Goal: Task Accomplishment & Management: Use online tool/utility

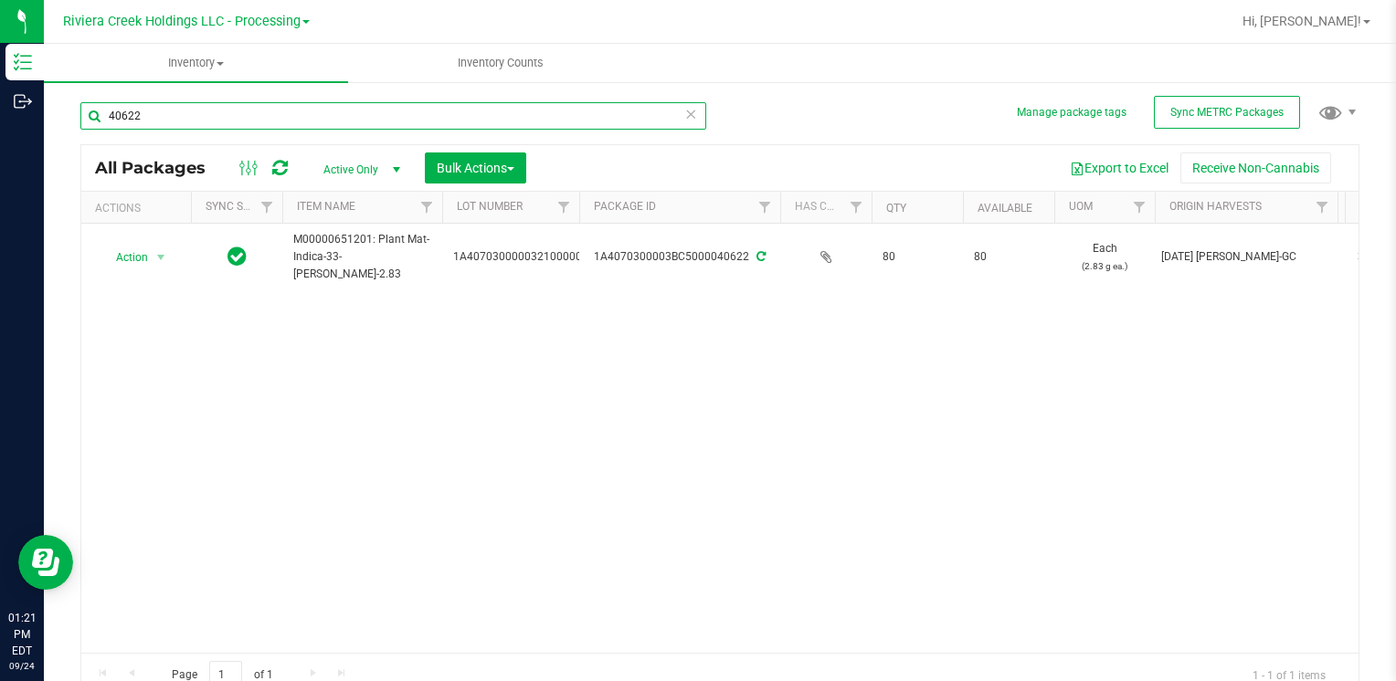
click at [290, 120] on input "40622" at bounding box center [393, 115] width 626 height 27
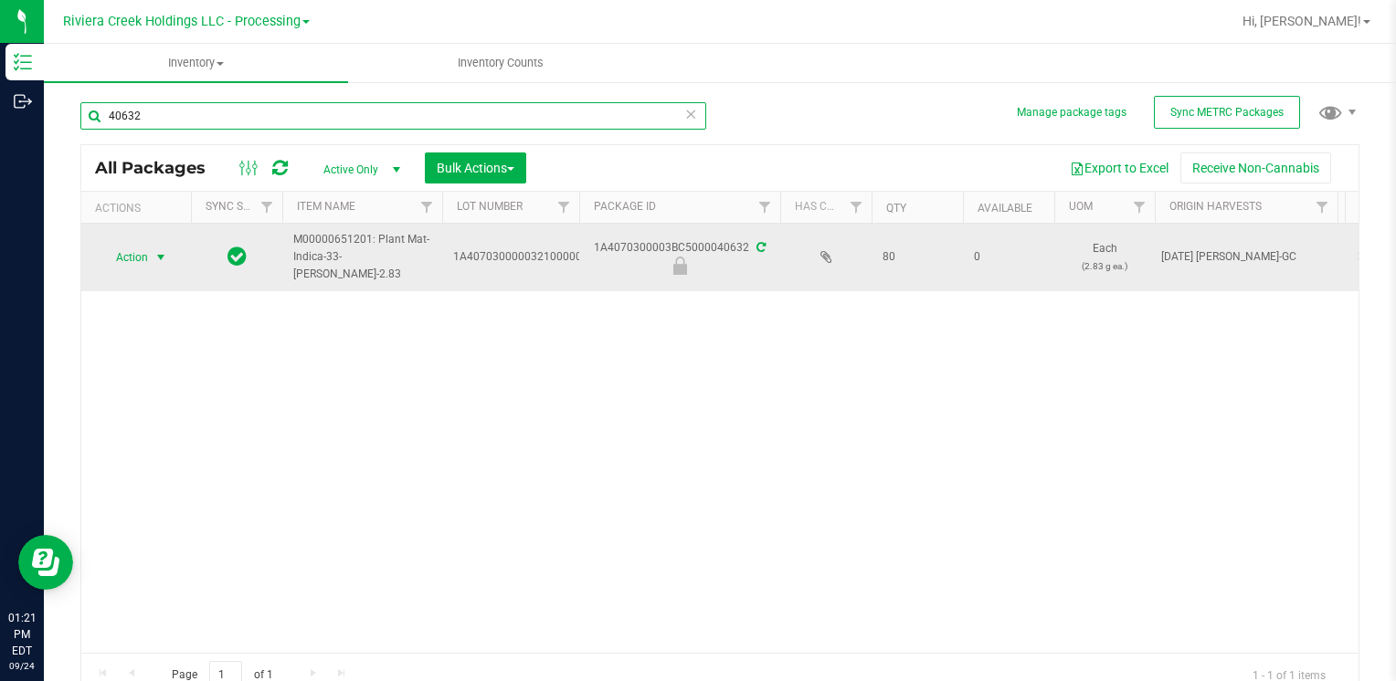
type input "40632"
click at [139, 257] on span "Action" at bounding box center [124, 258] width 49 height 26
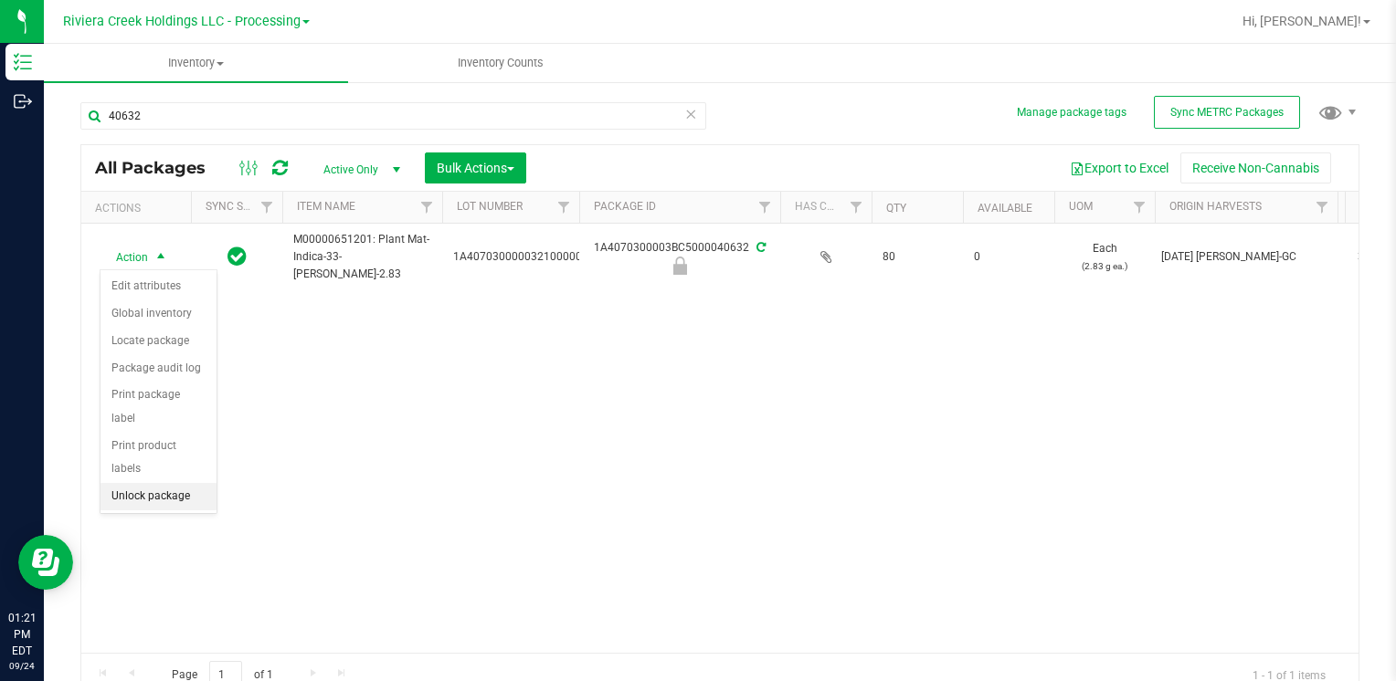
click at [149, 483] on li "Unlock package" at bounding box center [158, 496] width 116 height 27
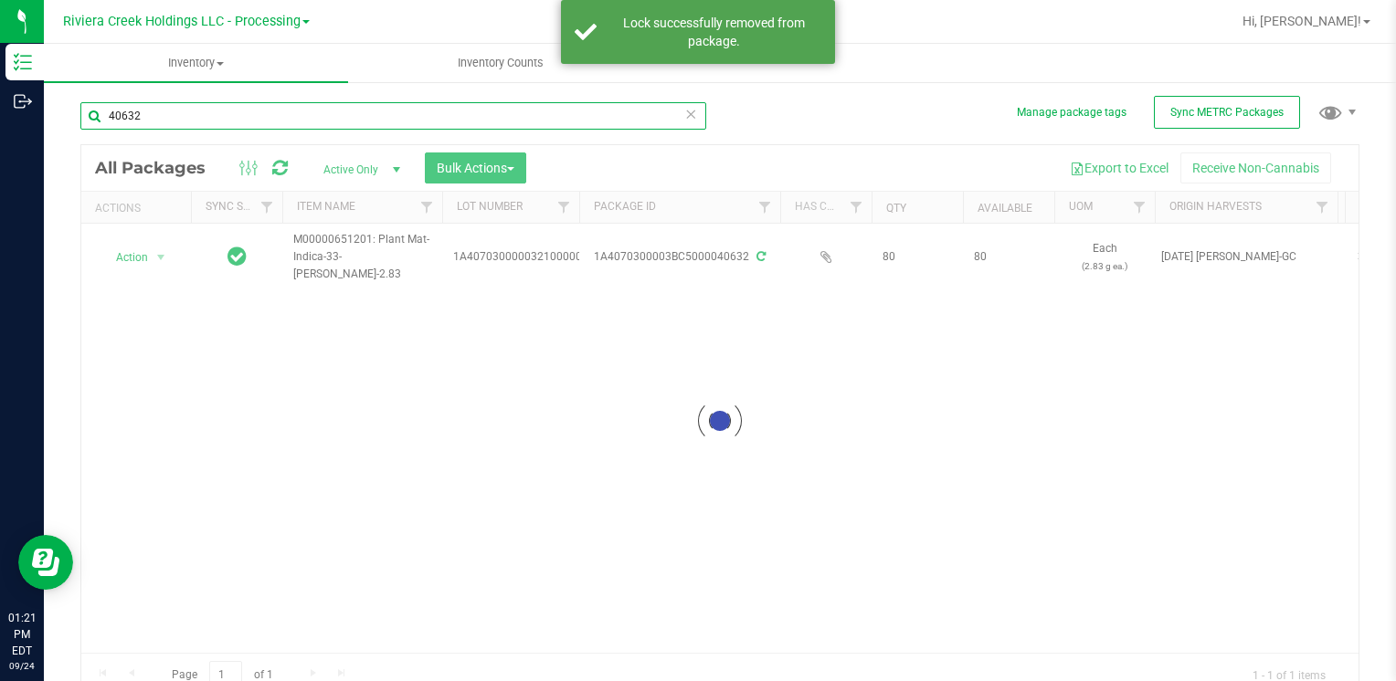
click at [182, 110] on input "40632" at bounding box center [393, 115] width 626 height 27
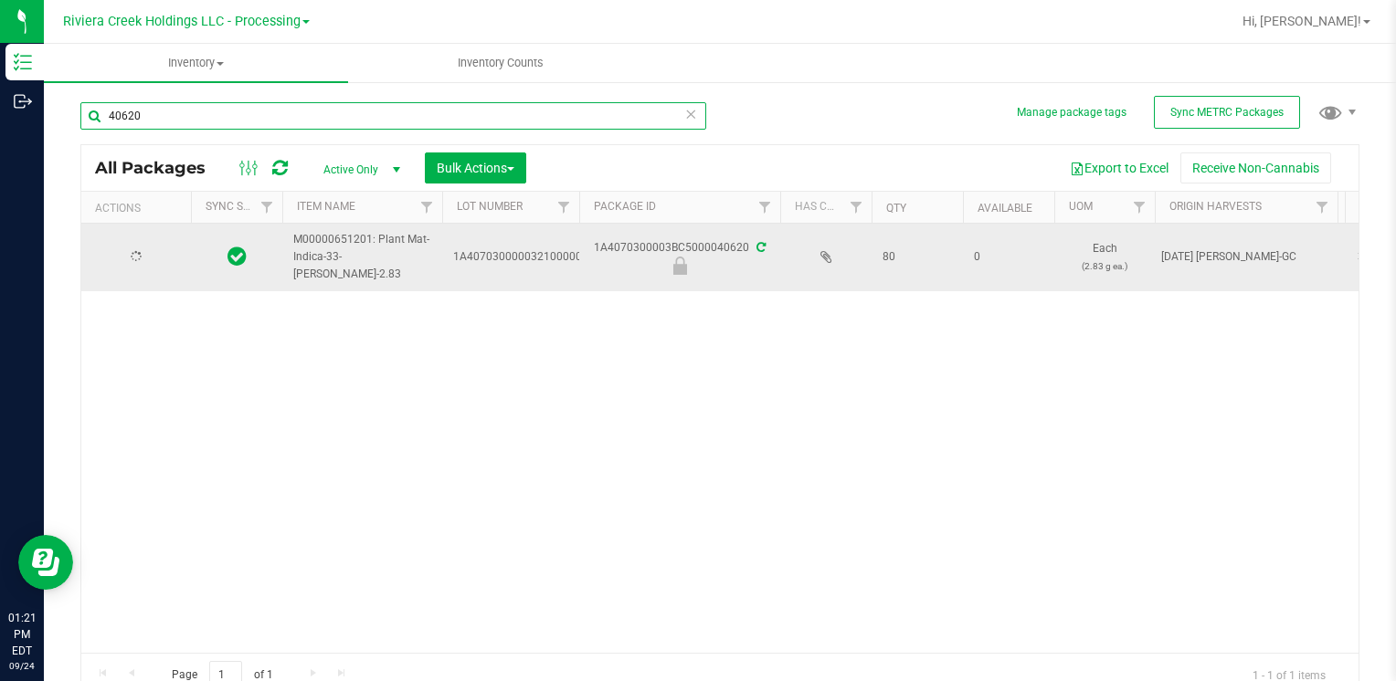
type input "40620"
click at [148, 258] on span "Action" at bounding box center [124, 258] width 49 height 26
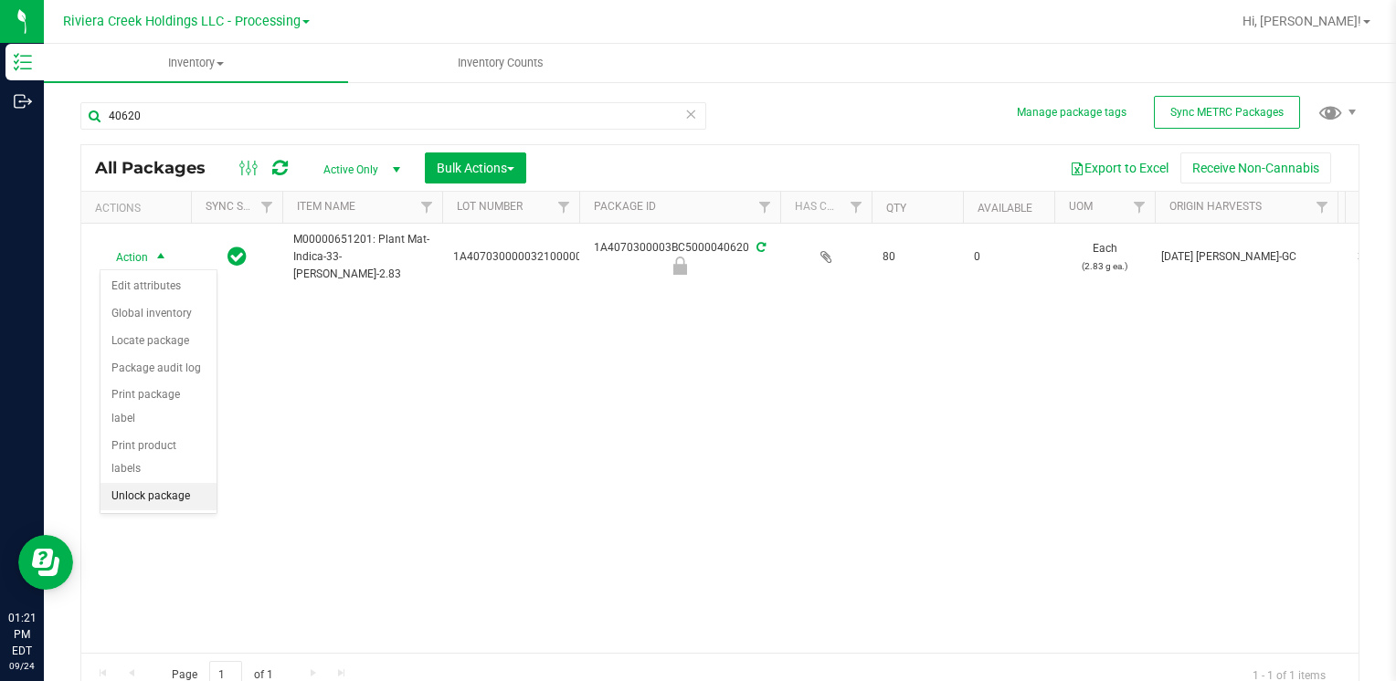
click at [184, 483] on li "Unlock package" at bounding box center [158, 496] width 116 height 27
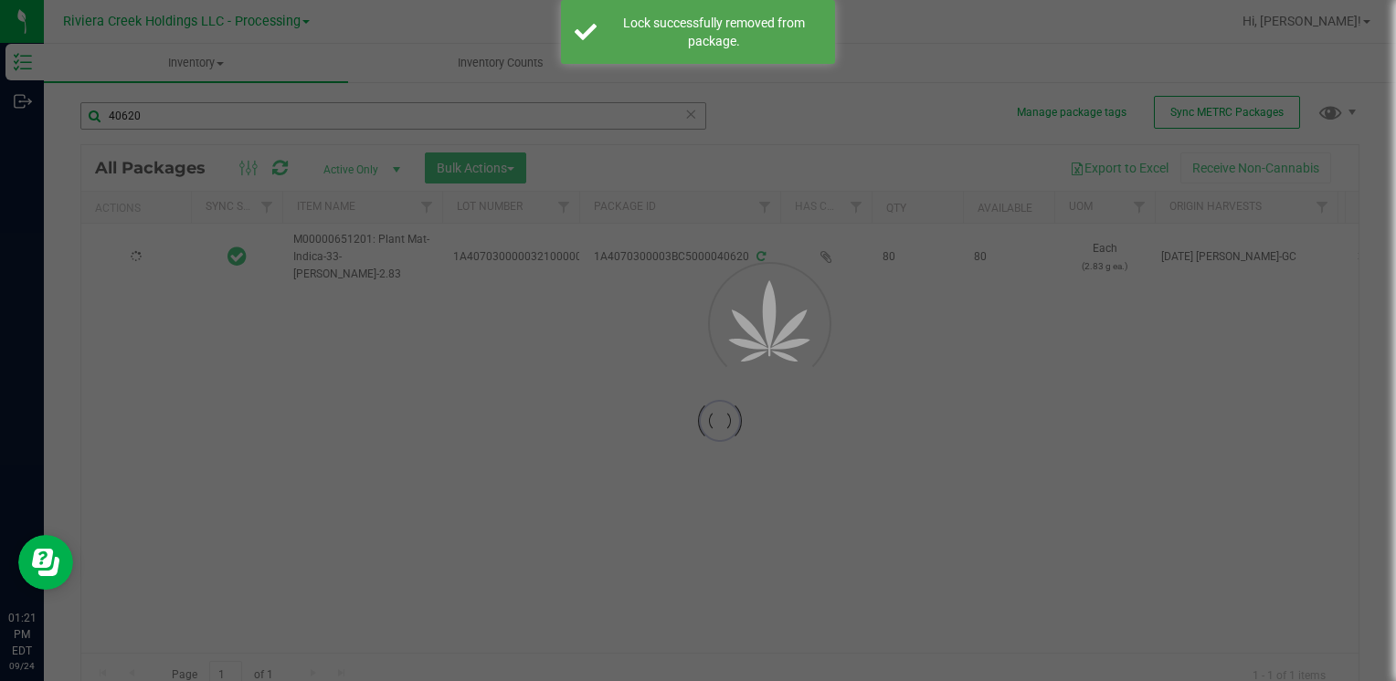
click at [175, 120] on div at bounding box center [698, 340] width 1396 height 681
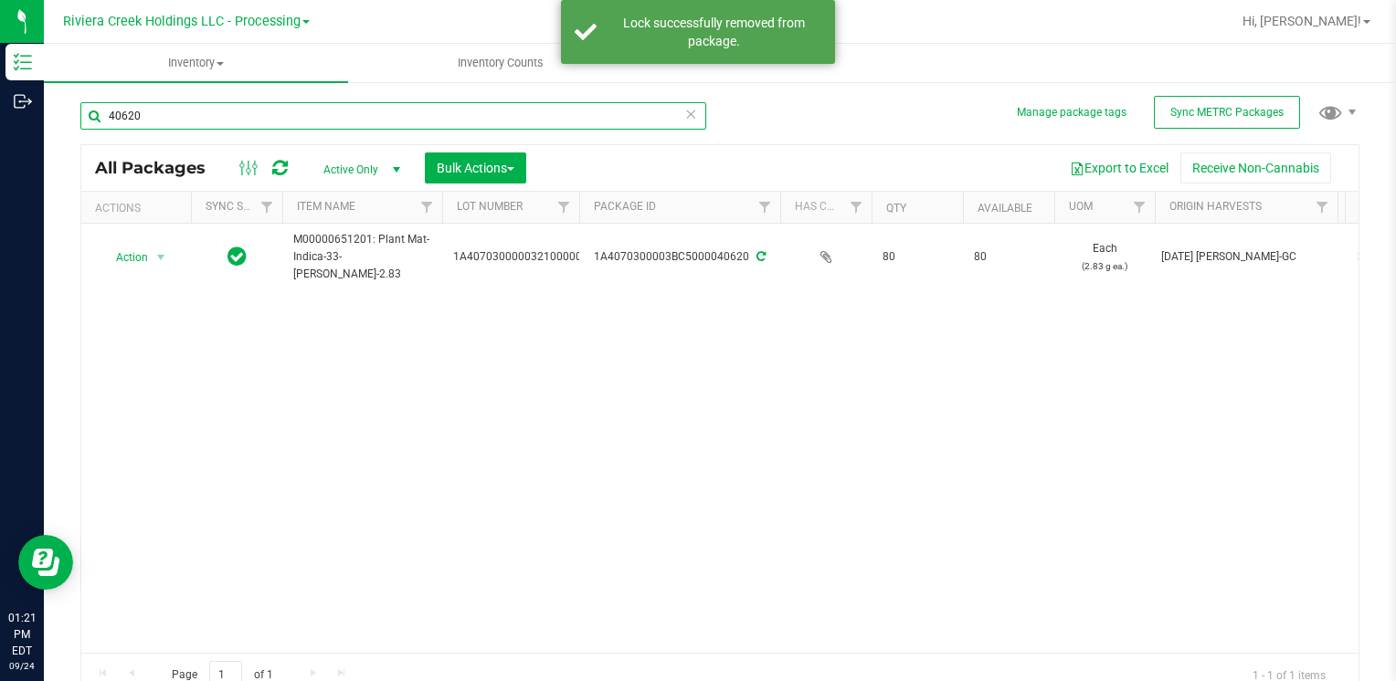
click at [175, 120] on input "40620" at bounding box center [393, 115] width 626 height 27
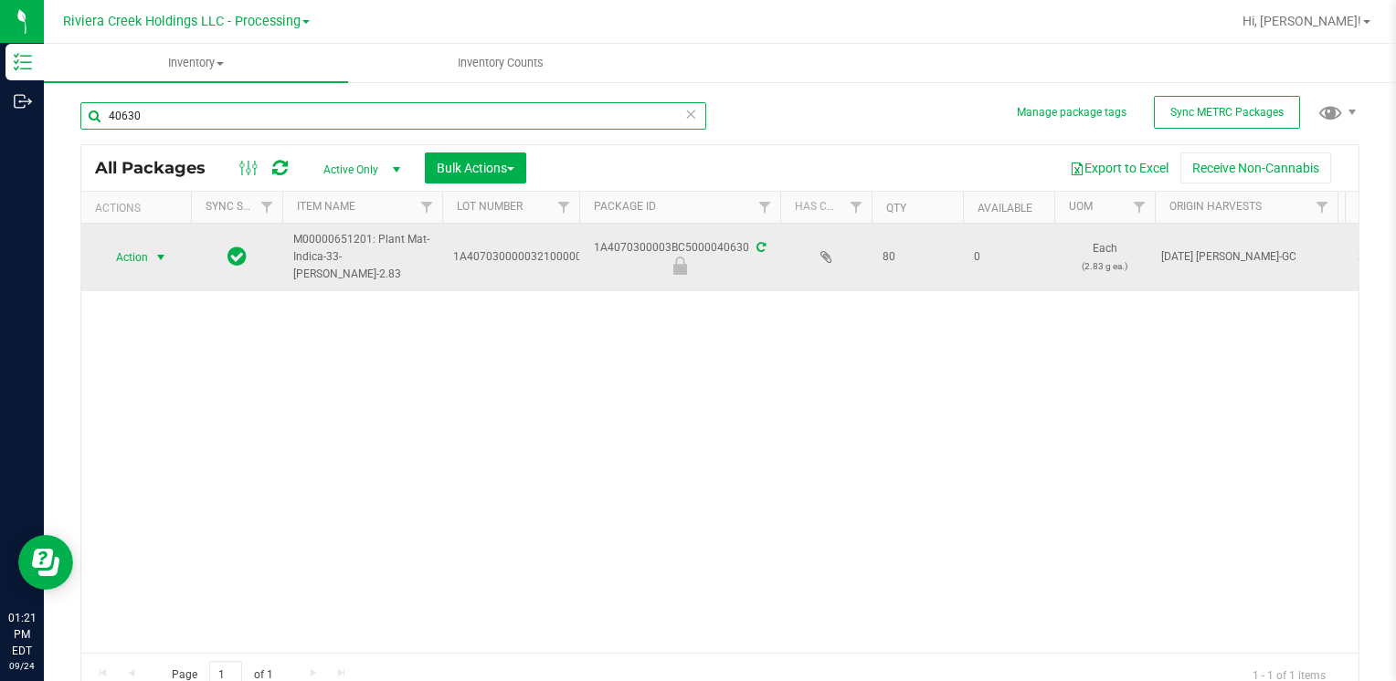
type input "40630"
click at [153, 257] on span "select" at bounding box center [160, 257] width 15 height 15
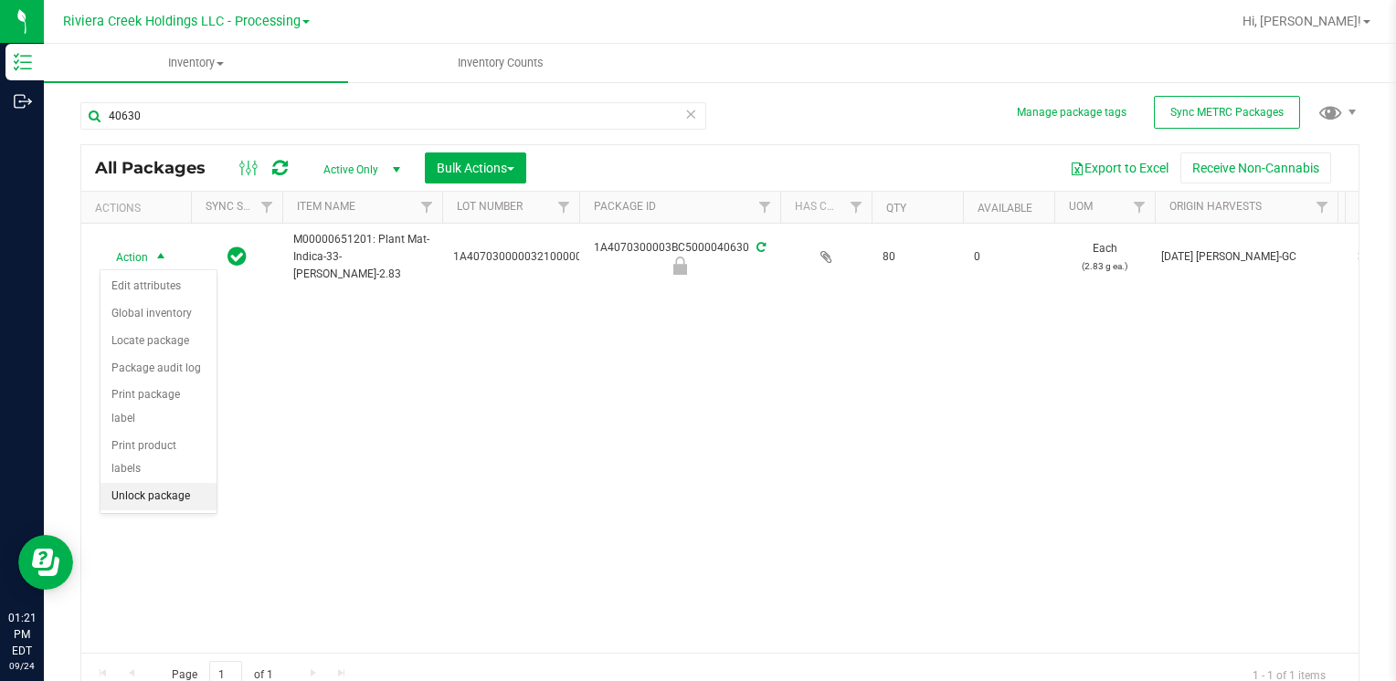
click at [198, 483] on li "Unlock package" at bounding box center [158, 496] width 116 height 27
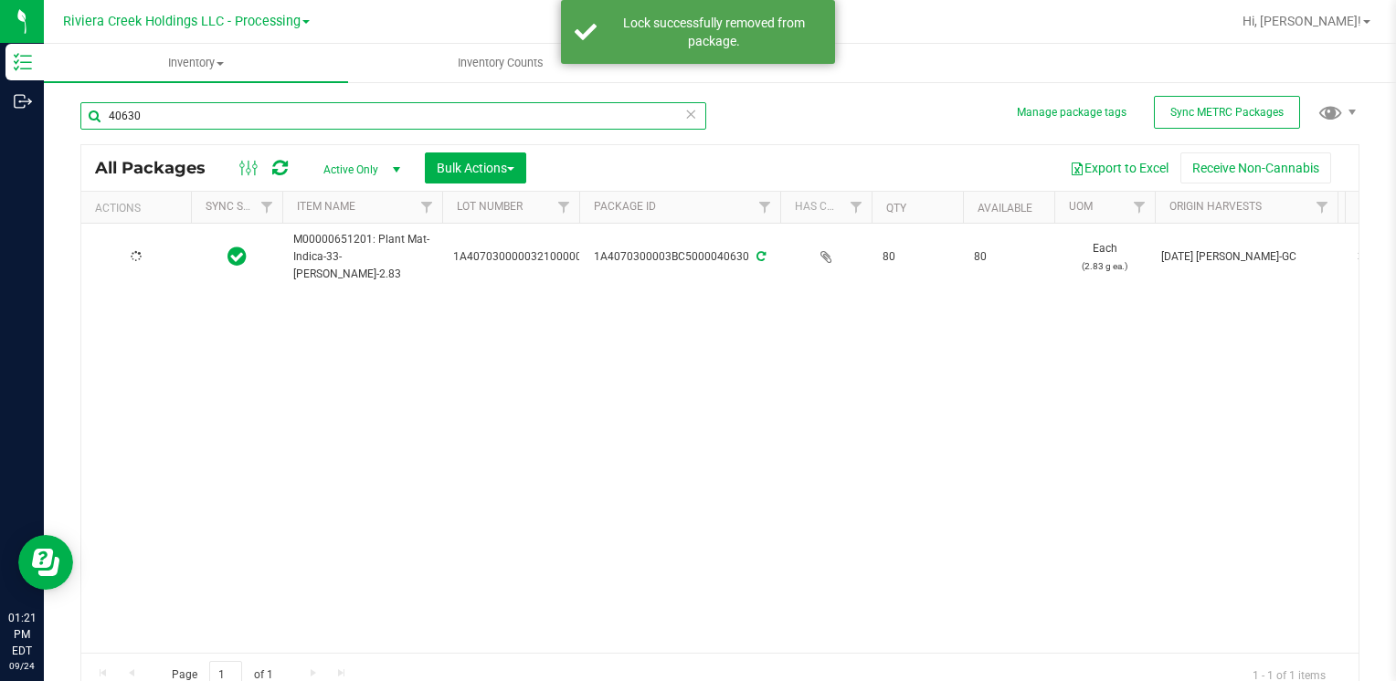
click at [163, 111] on input "40630" at bounding box center [393, 115] width 626 height 27
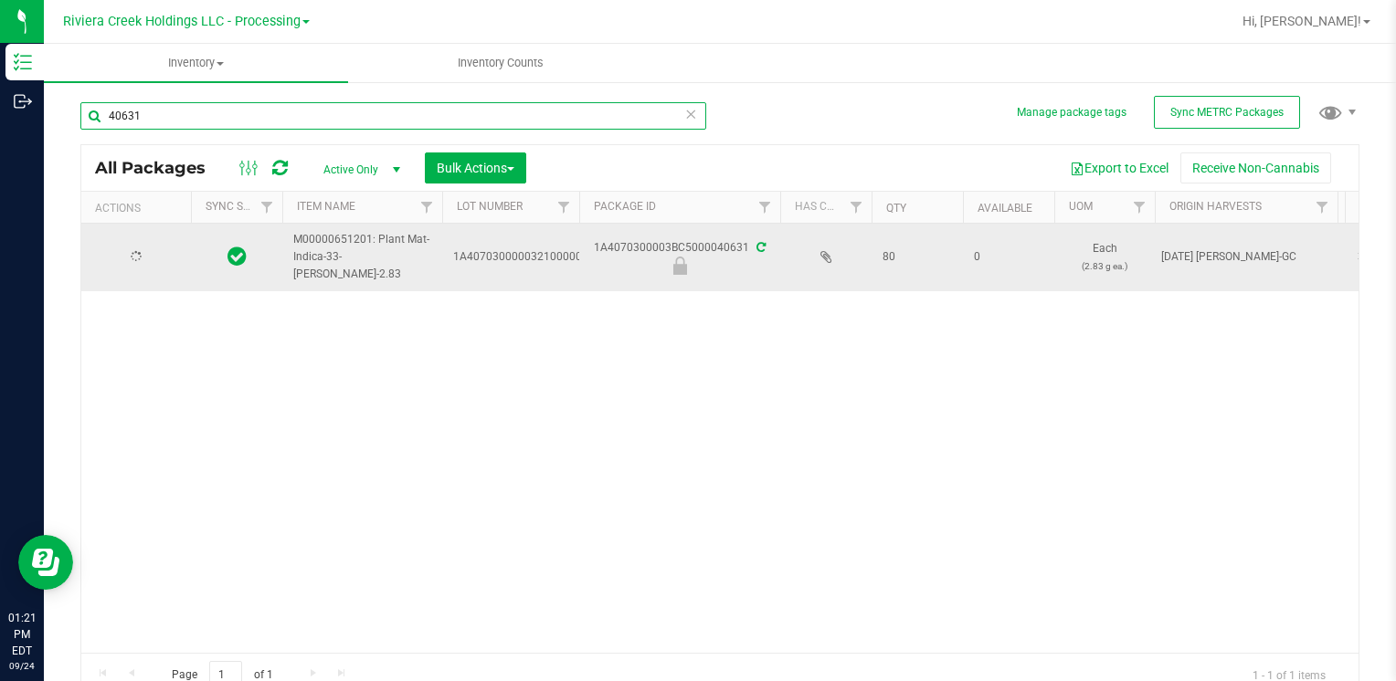
type input "40631"
click at [116, 256] on span "Action" at bounding box center [124, 258] width 49 height 26
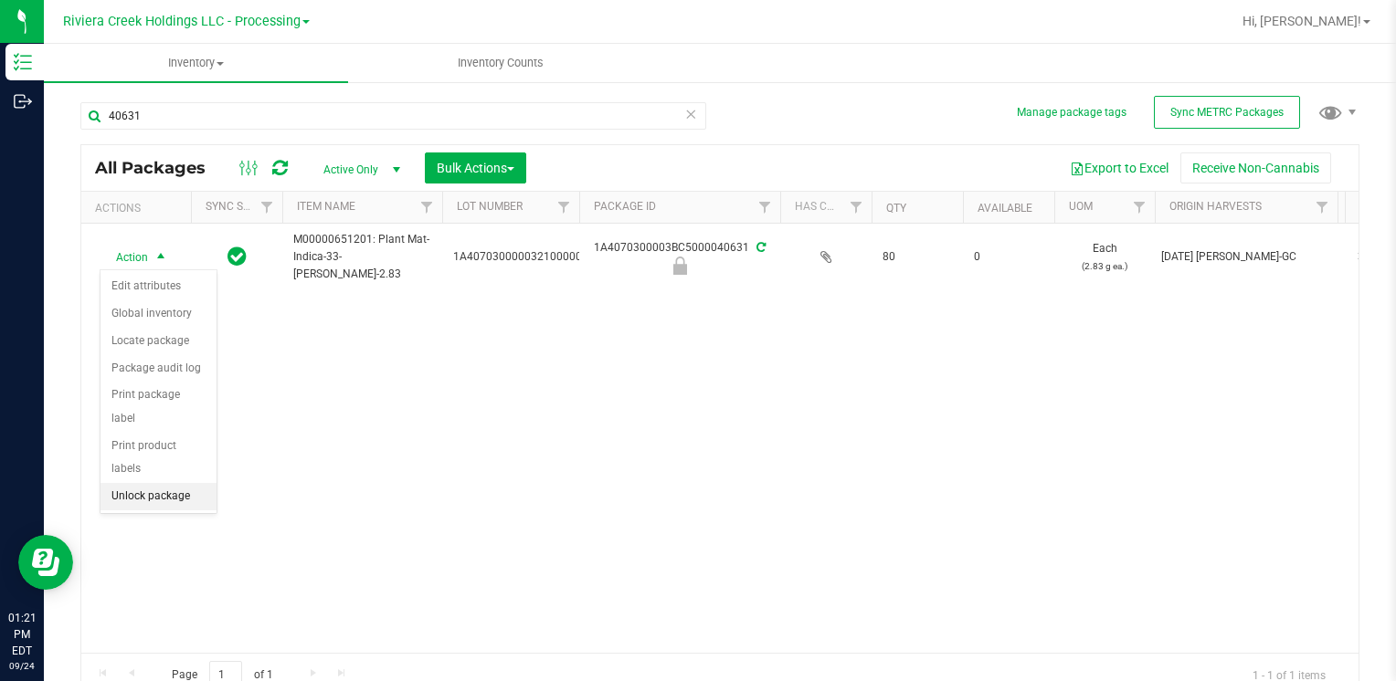
click at [174, 483] on li "Unlock package" at bounding box center [158, 496] width 116 height 27
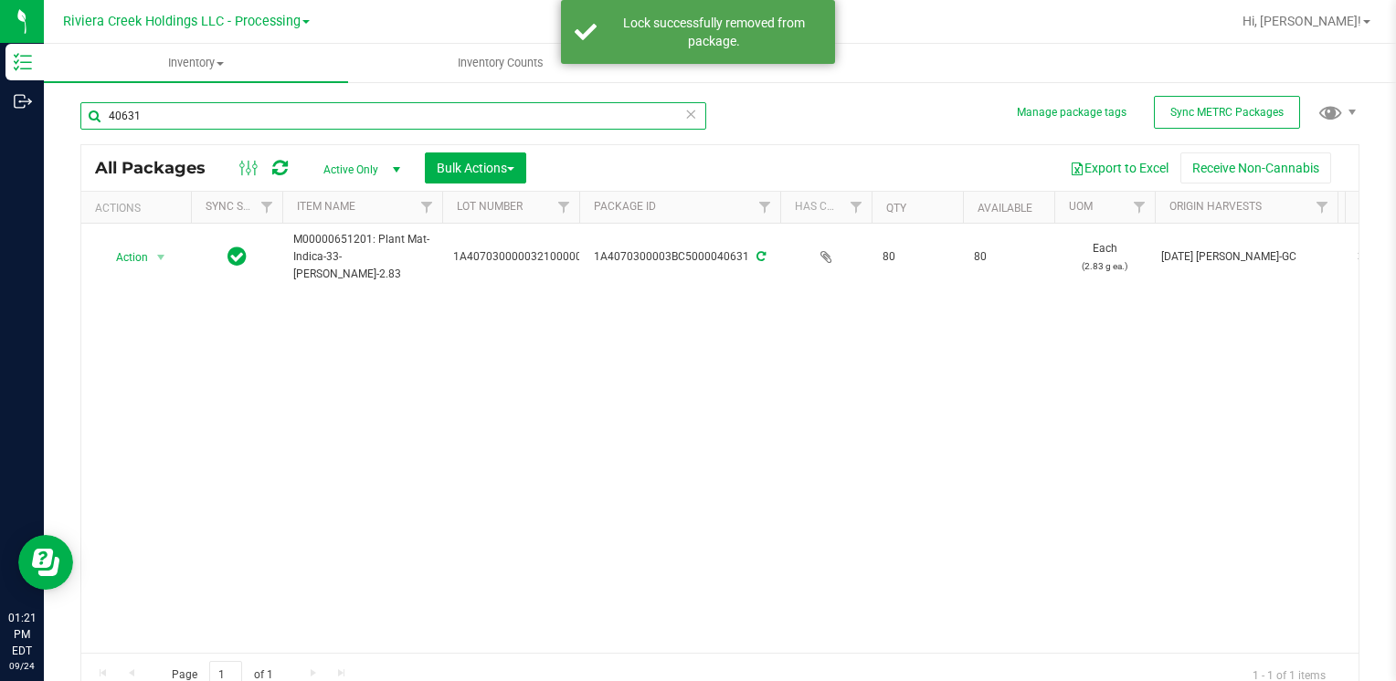
click at [186, 114] on input "40631" at bounding box center [393, 115] width 626 height 27
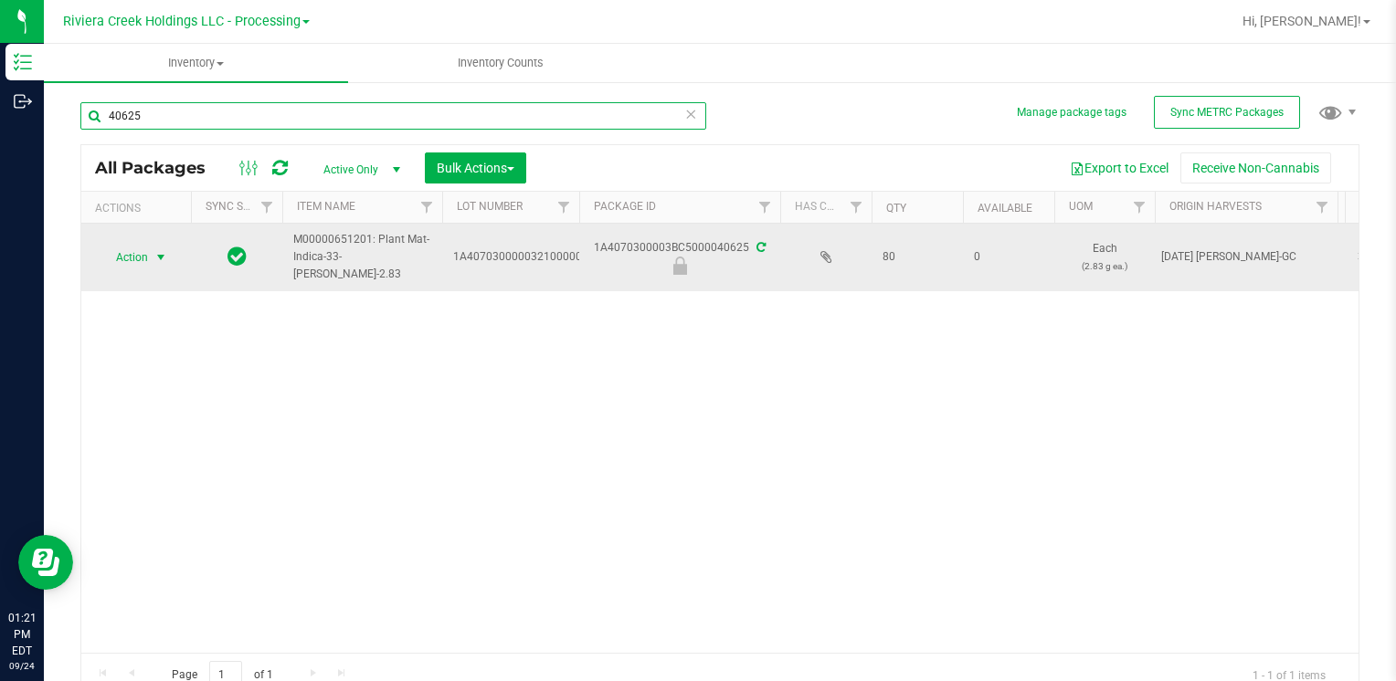
type input "40625"
click at [131, 254] on span "Action" at bounding box center [124, 258] width 49 height 26
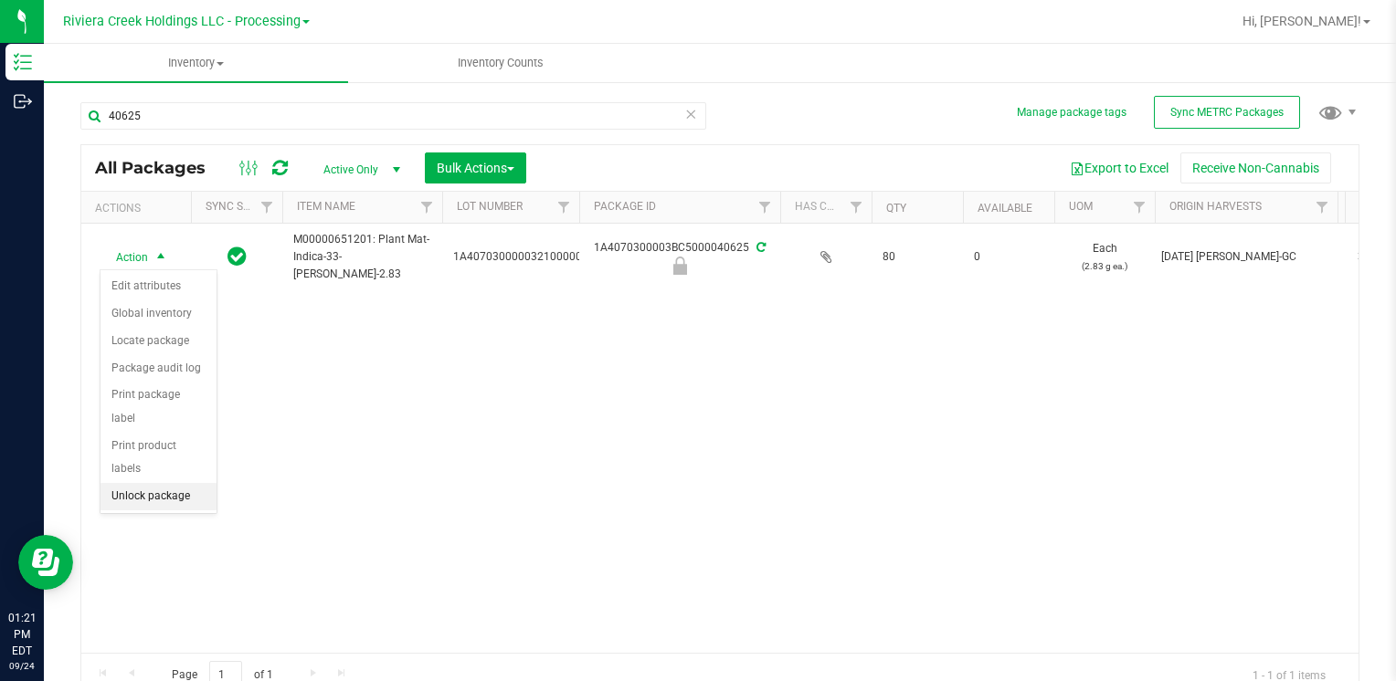
click at [168, 483] on li "Unlock package" at bounding box center [158, 496] width 116 height 27
